Goal: Contribute content: Add original content to the website for others to see

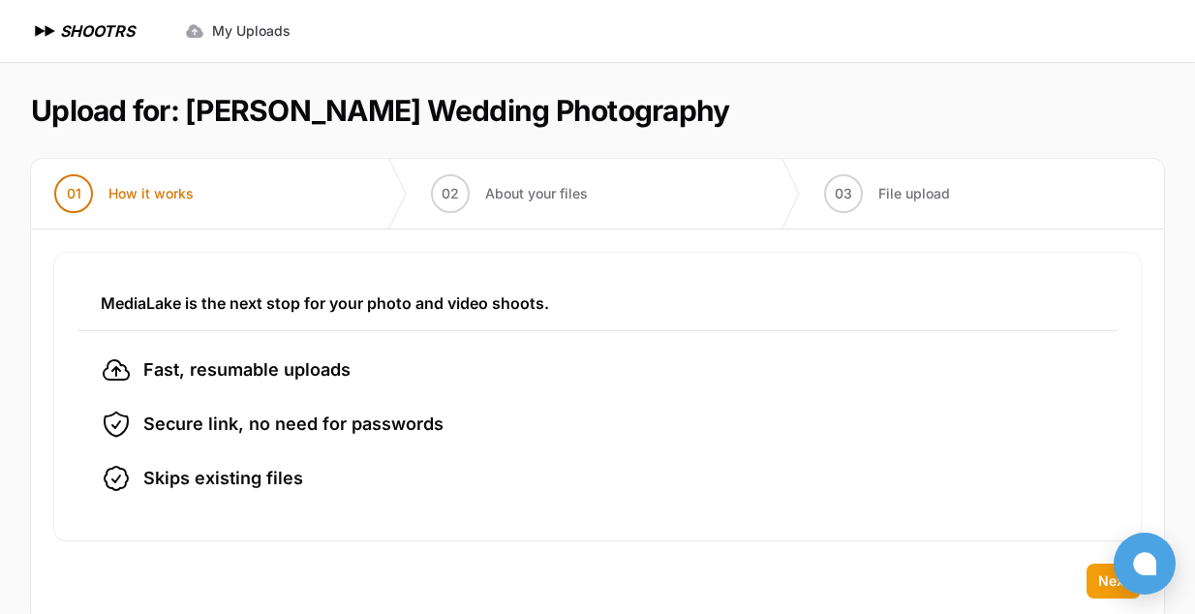
click at [1097, 580] on button "Next" at bounding box center [1113, 580] width 54 height 35
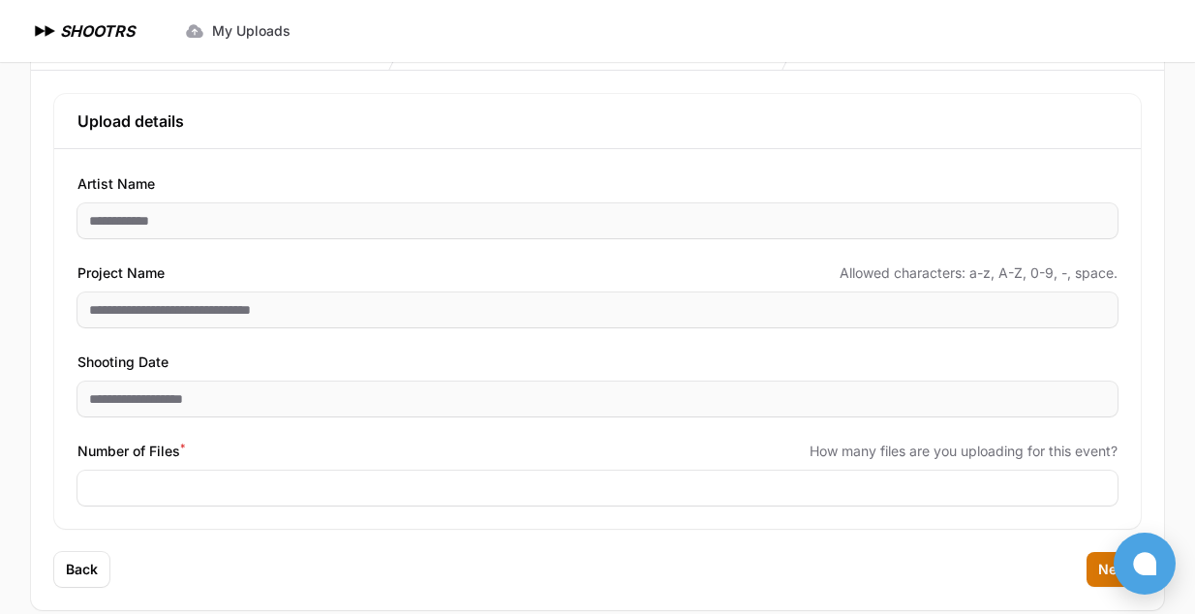
scroll to position [186, 0]
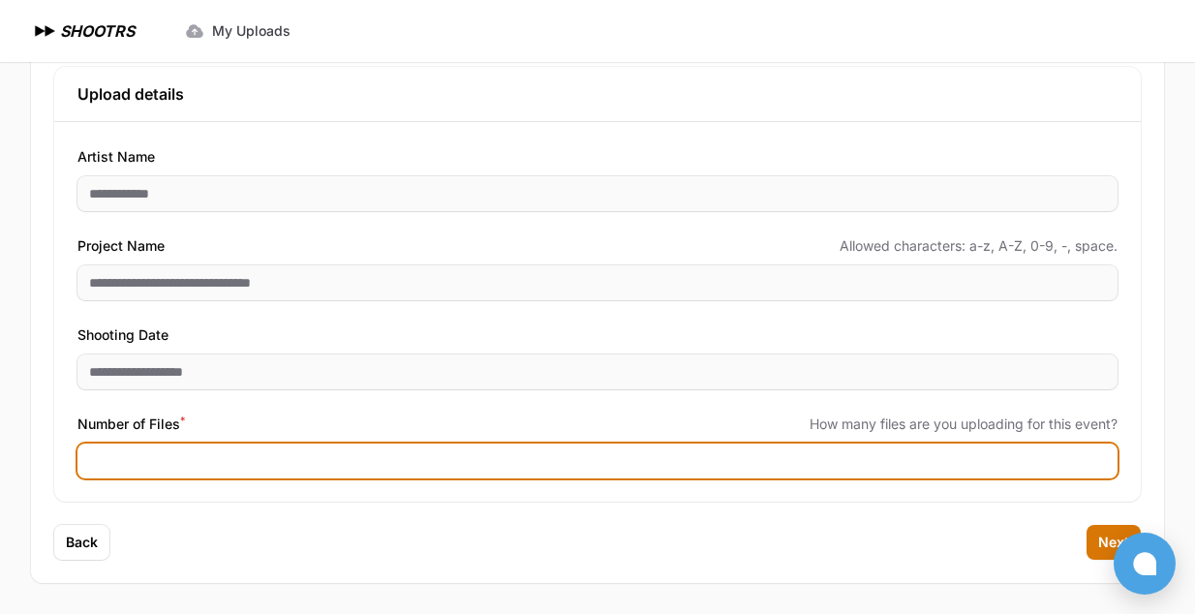
click at [273, 454] on input "Number of Files *" at bounding box center [597, 460] width 1040 height 35
type input "****"
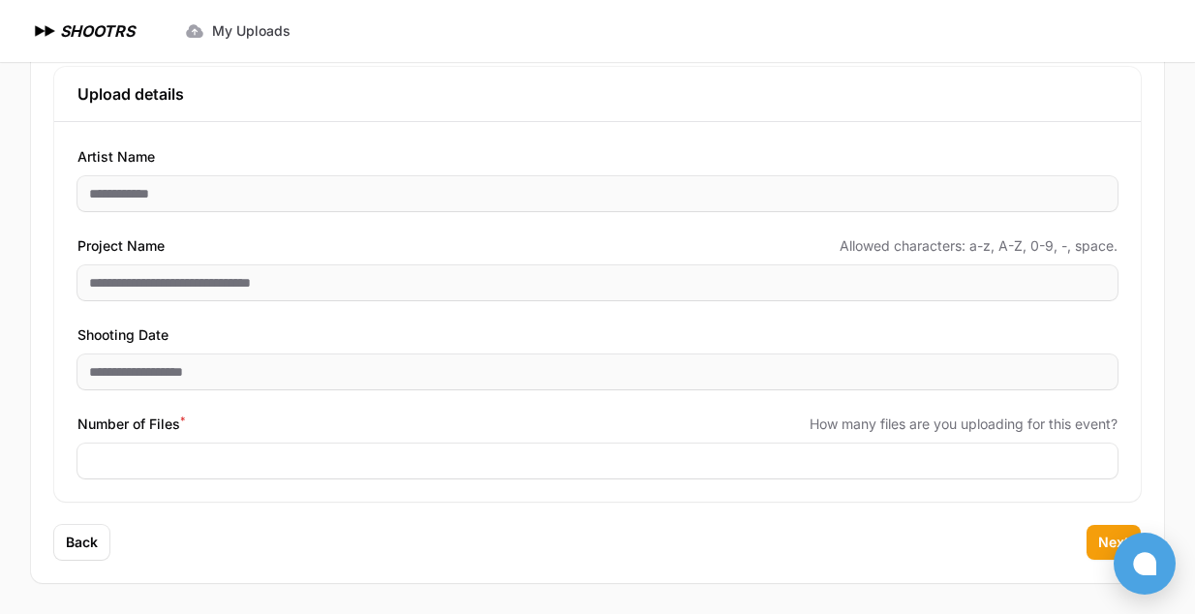
click at [1108, 541] on span "Next" at bounding box center [1113, 541] width 31 height 19
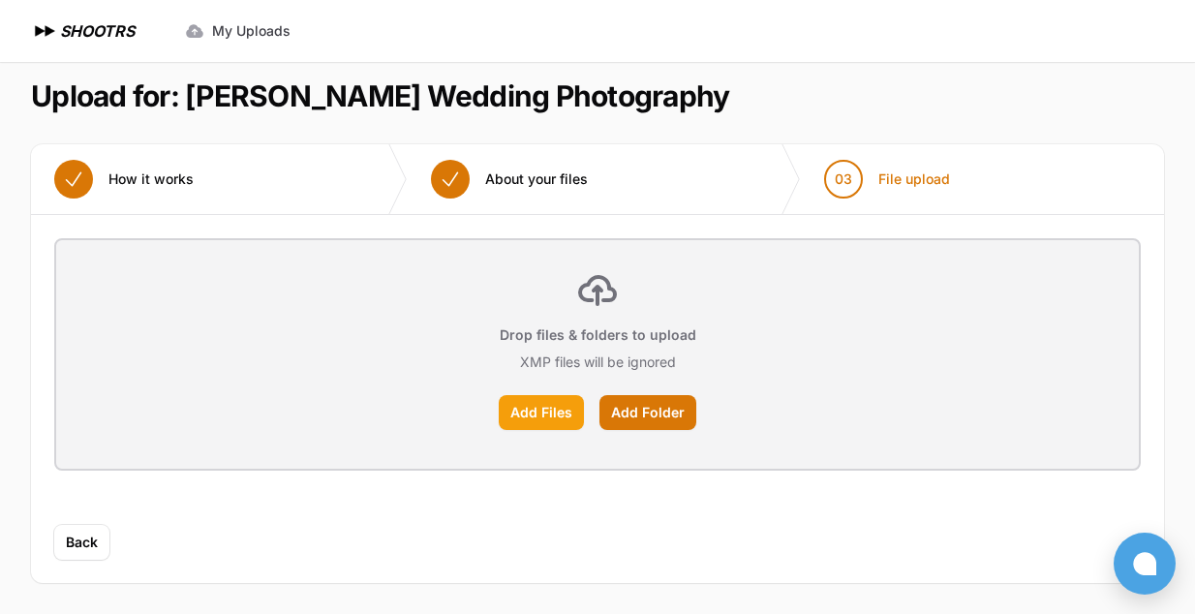
click at [534, 419] on label "Add Files" at bounding box center [541, 412] width 85 height 35
click at [0, 0] on input "Add Files" at bounding box center [0, 0] width 0 height 0
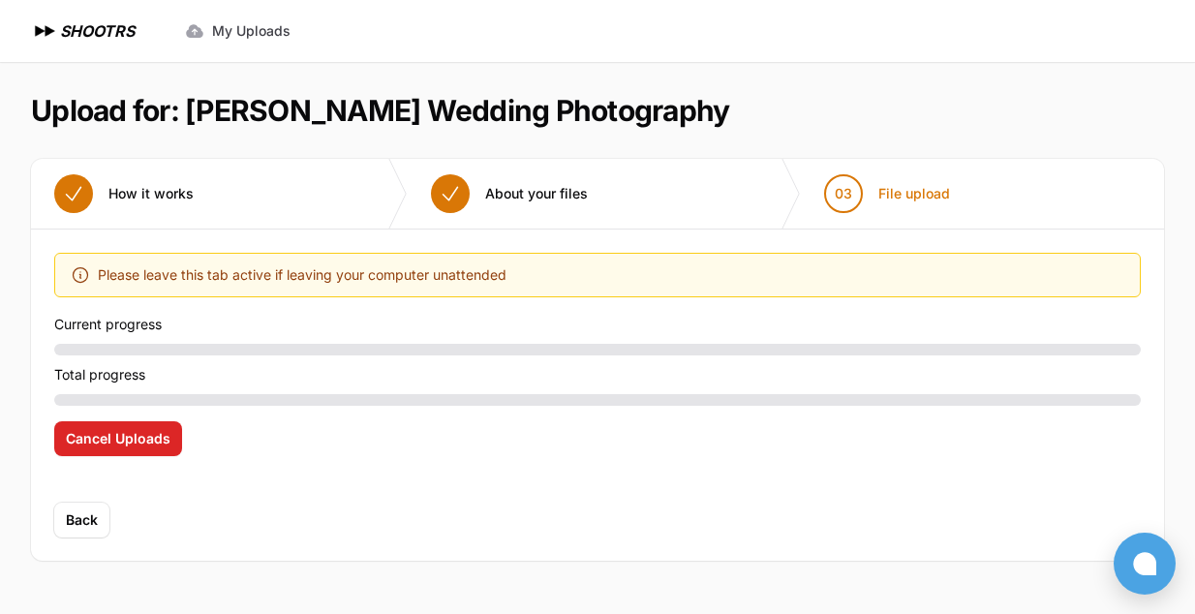
scroll to position [0, 0]
